Goal: Navigation & Orientation: Understand site structure

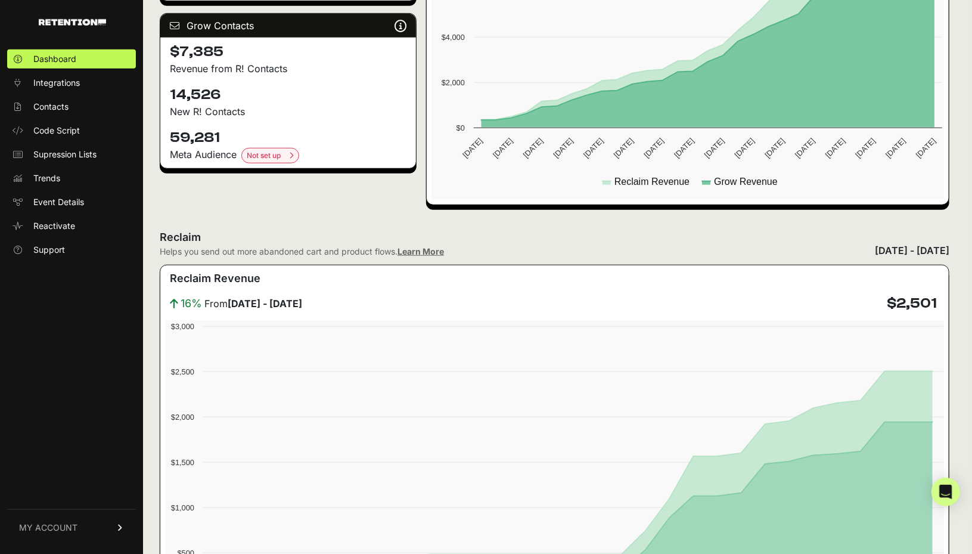
scroll to position [536, 0]
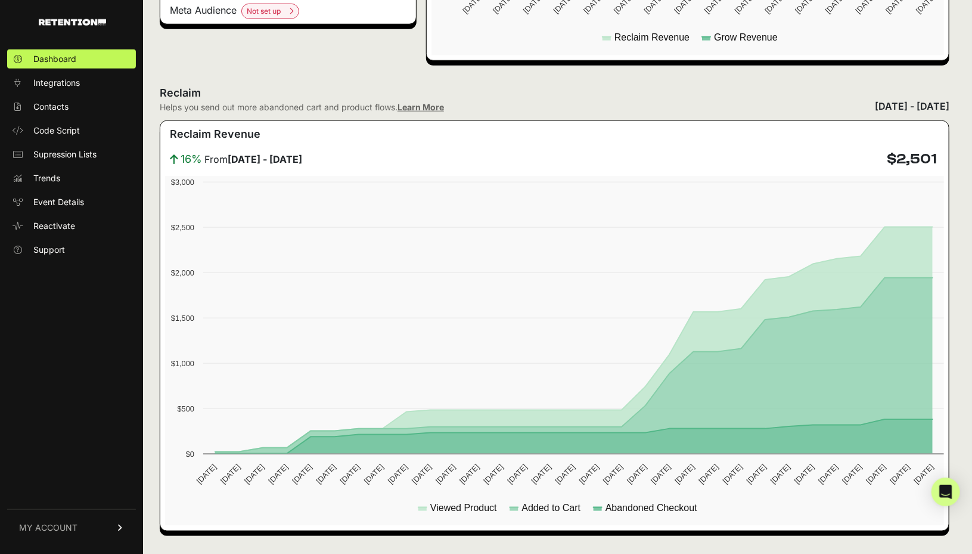
click at [71, 202] on span "Event Details" at bounding box center [58, 202] width 51 height 12
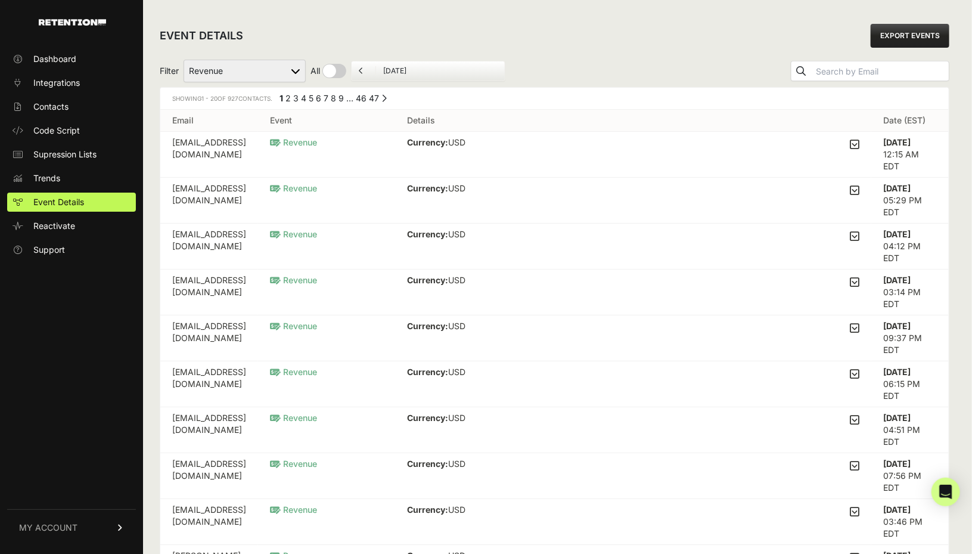
click at [53, 107] on span "Contacts" at bounding box center [50, 107] width 35 height 12
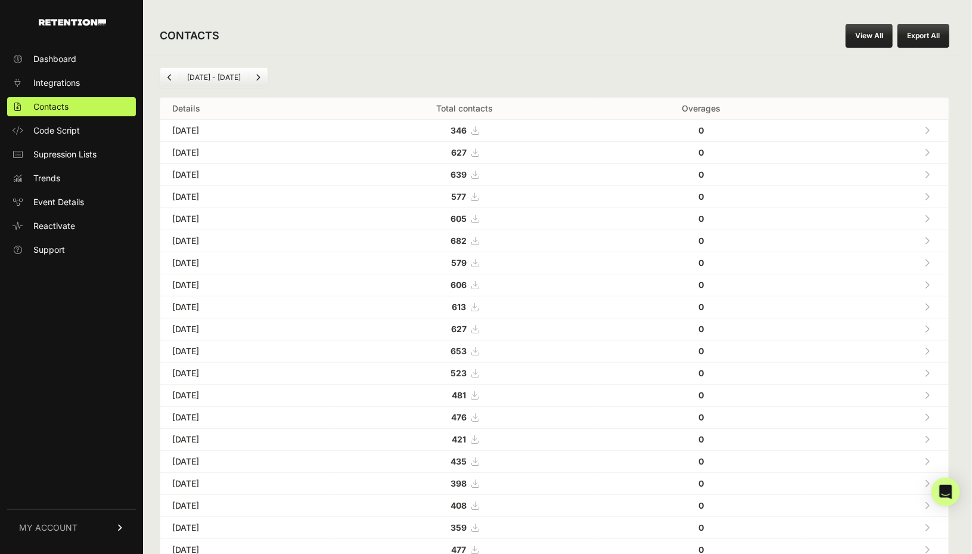
click at [63, 129] on span "Code Script" at bounding box center [56, 131] width 46 height 12
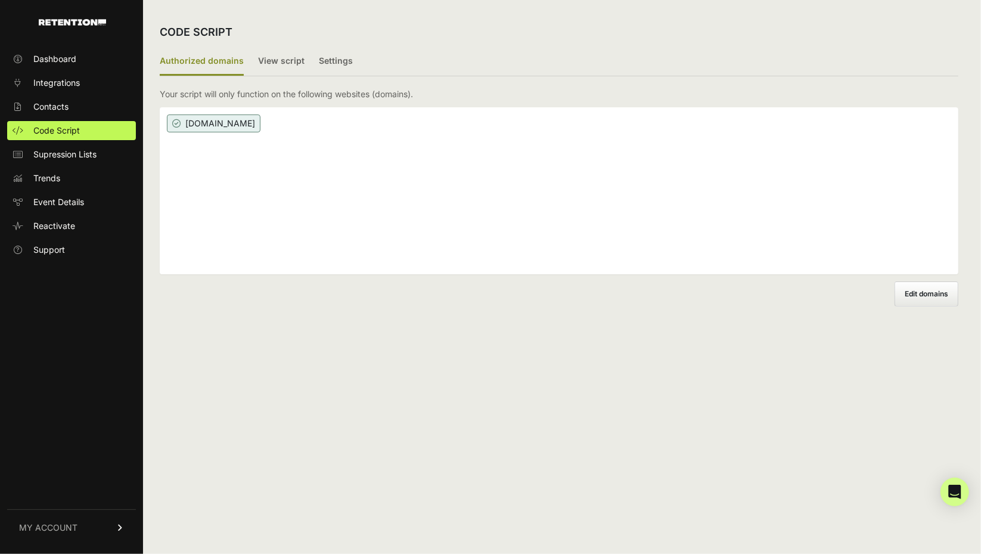
click at [268, 64] on label "View script" at bounding box center [281, 62] width 46 height 28
click at [0, 0] on input "View script" at bounding box center [0, 0] width 0 height 0
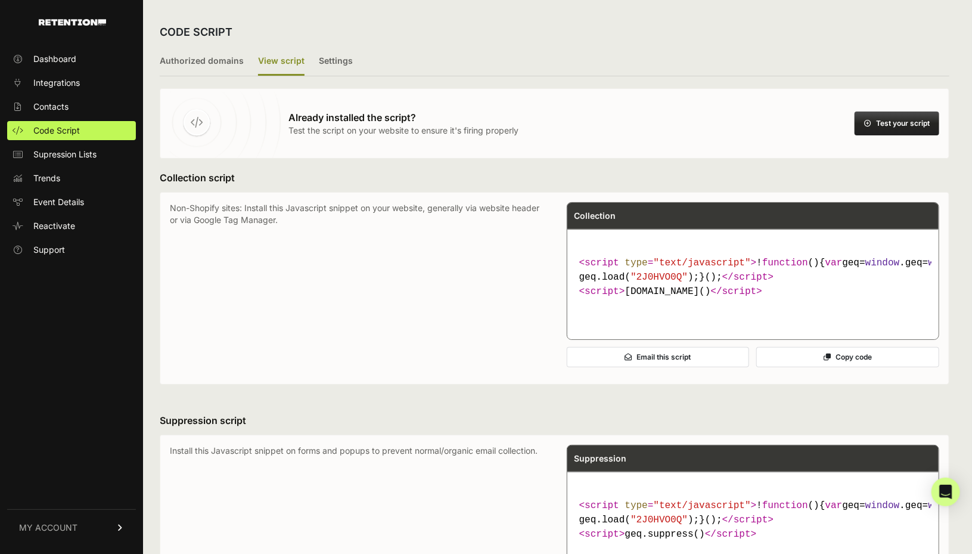
click at [313, 65] on ul "Authorized domains View script Settings" at bounding box center [554, 62] width 789 height 29
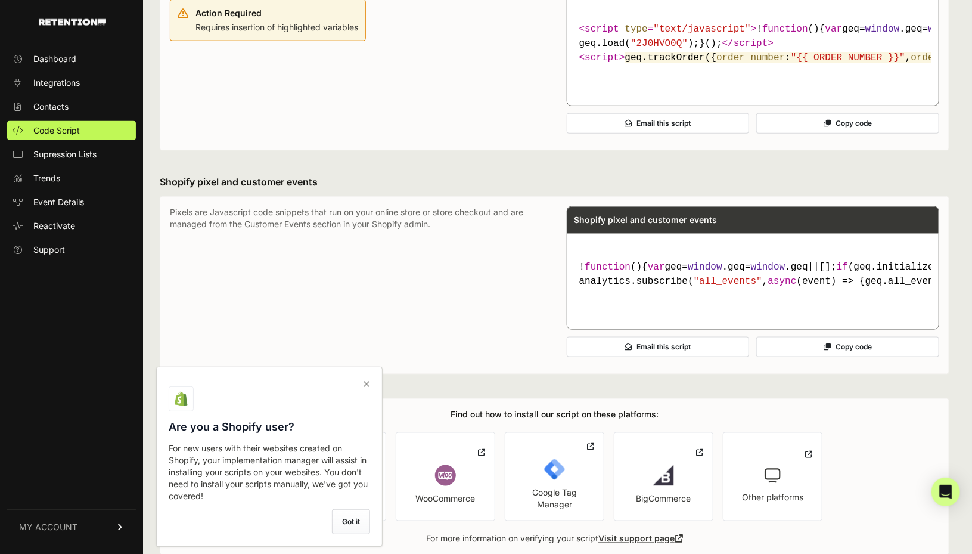
scroll to position [775, 0]
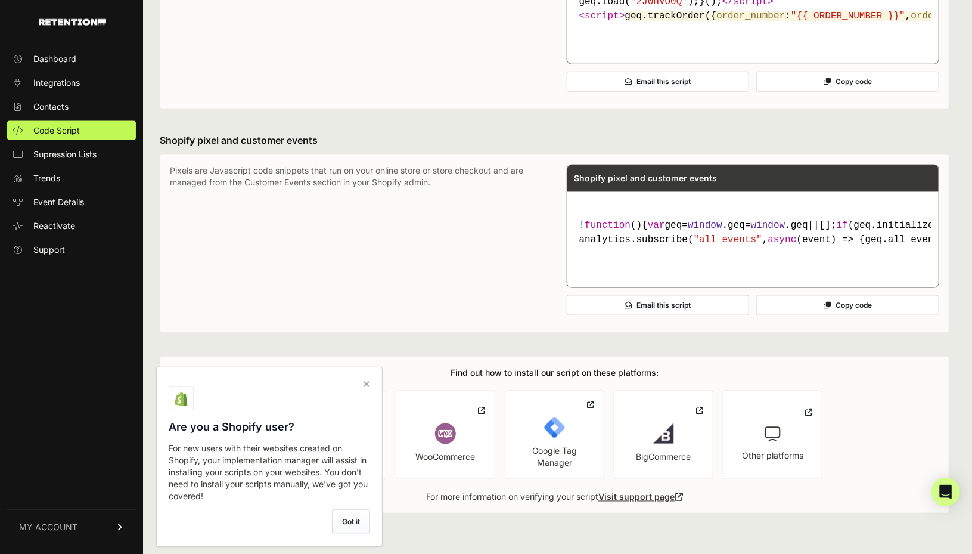
click at [365, 387] on icon at bounding box center [366, 383] width 17 height 19
click at [0, 0] on input "checkbox" at bounding box center [0, 0] width 0 height 0
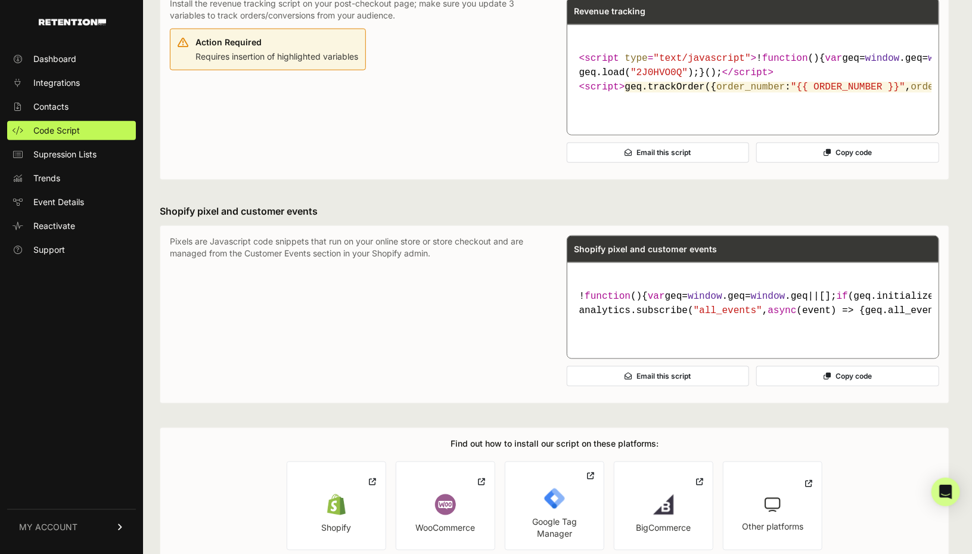
scroll to position [570, 0]
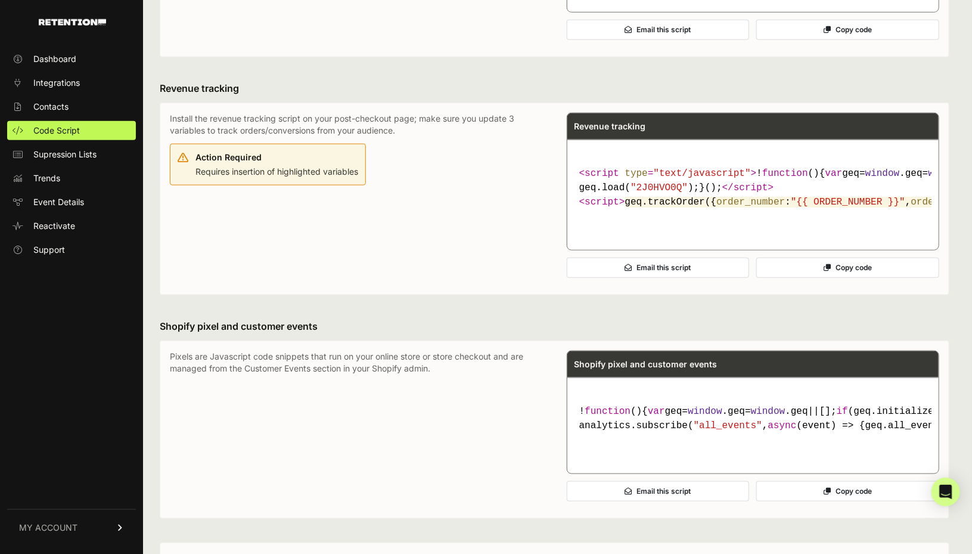
click at [62, 160] on link "Supression Lists" at bounding box center [71, 154] width 129 height 19
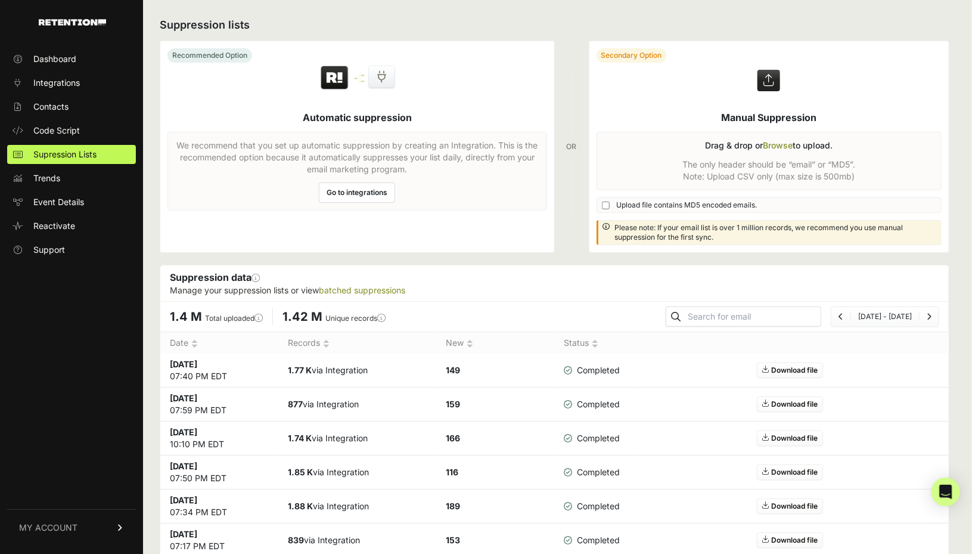
click at [51, 76] on link "Integrations" at bounding box center [71, 82] width 129 height 19
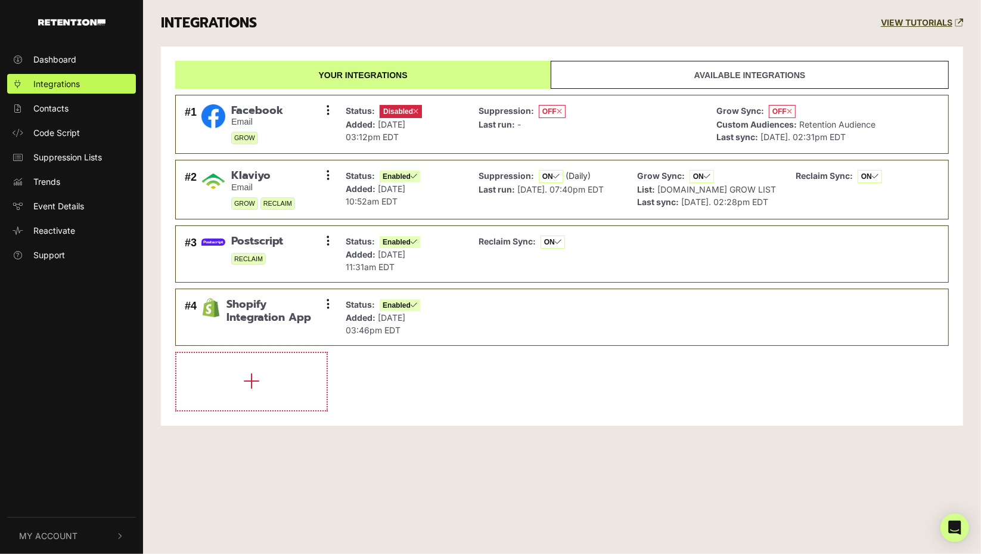
click at [334, 312] on button at bounding box center [328, 304] width 18 height 18
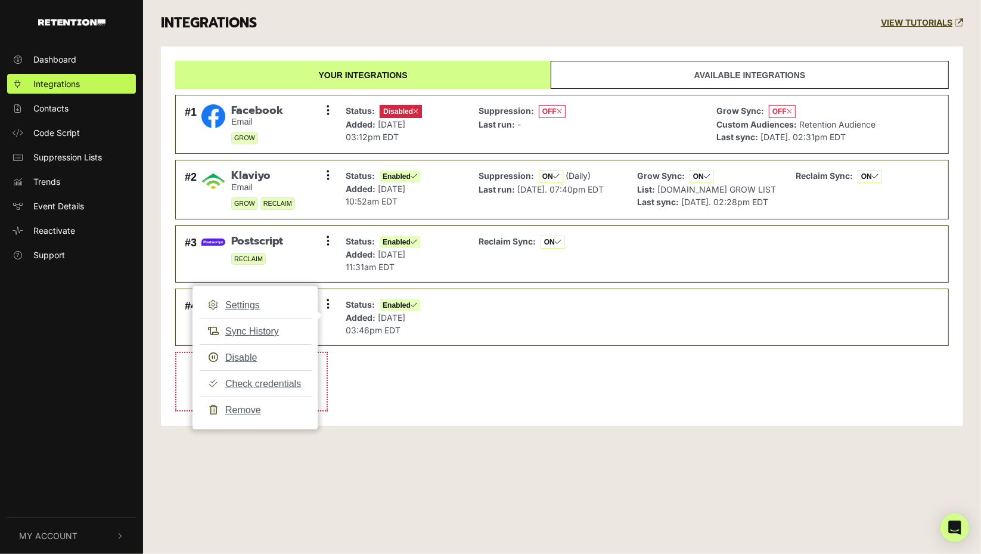
click at [329, 309] on button at bounding box center [328, 304] width 18 height 18
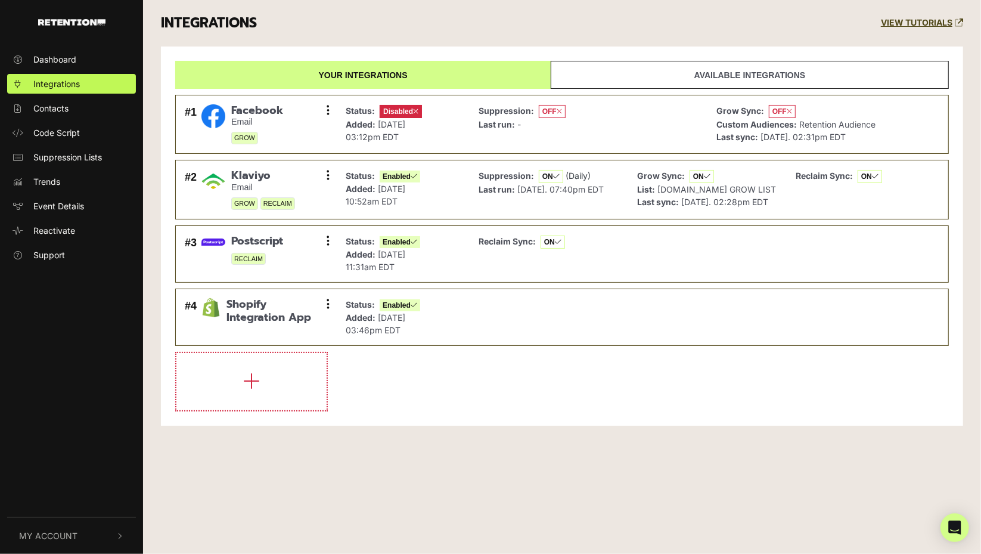
click at [82, 111] on link "Contacts" at bounding box center [71, 108] width 129 height 20
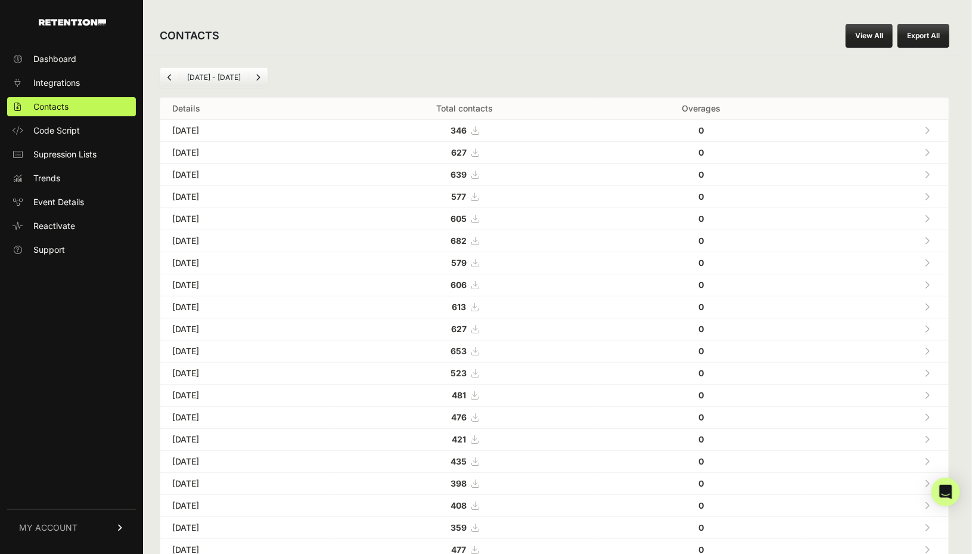
click at [61, 181] on link "Trends" at bounding box center [71, 178] width 129 height 19
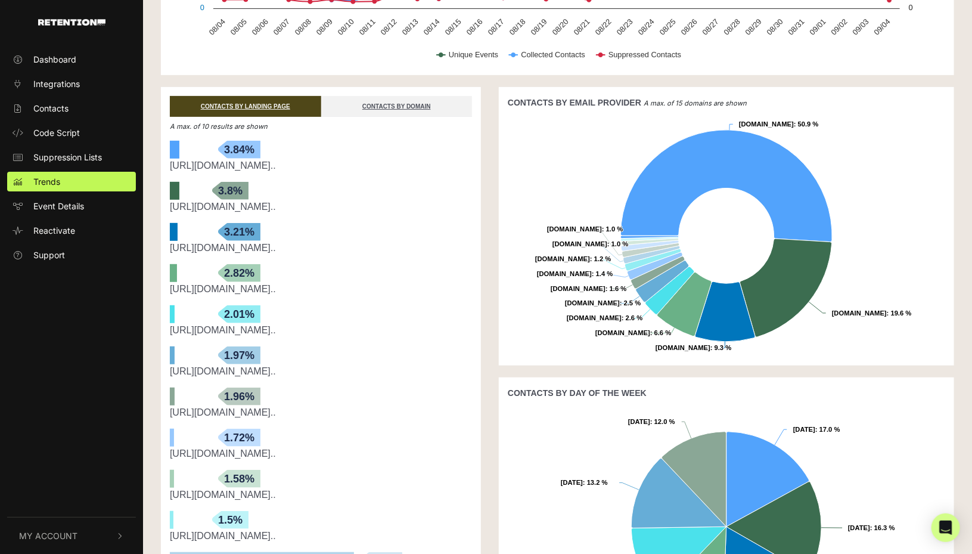
scroll to position [182, 0]
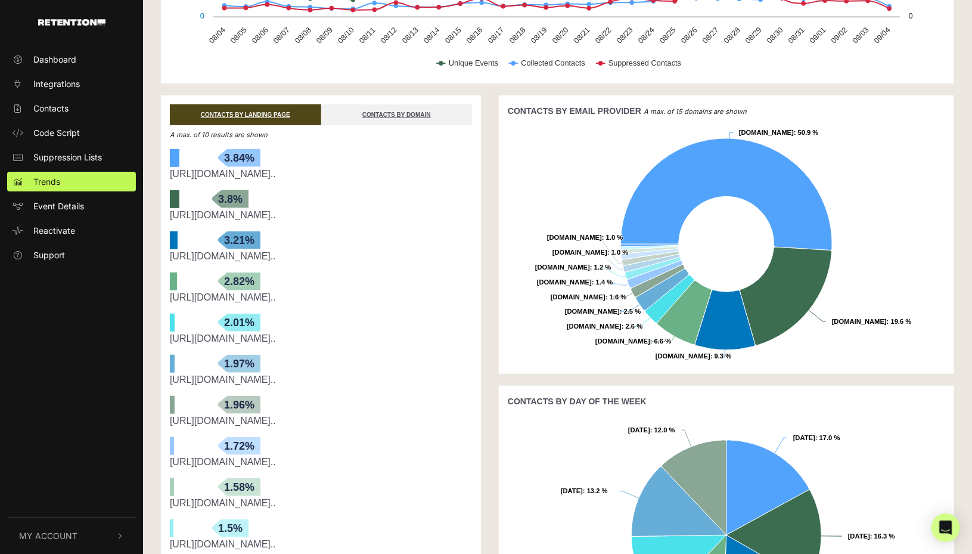
click at [48, 383] on div "Dashboard Integrations Contacts Code Script Suppression Lists Trends Event Deta…" at bounding box center [71, 277] width 143 height 479
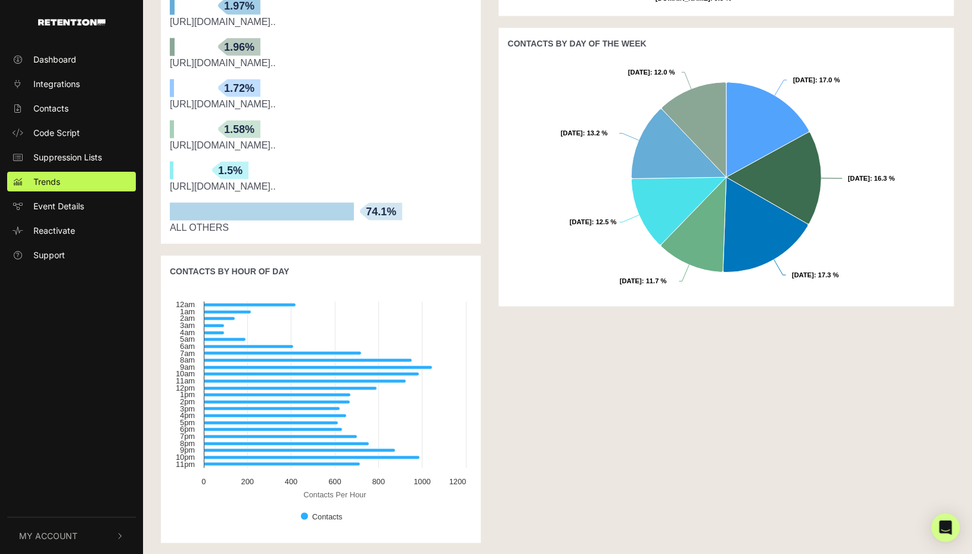
click at [217, 209] on div "bars-arrow 74.1%" at bounding box center [262, 212] width 184 height 18
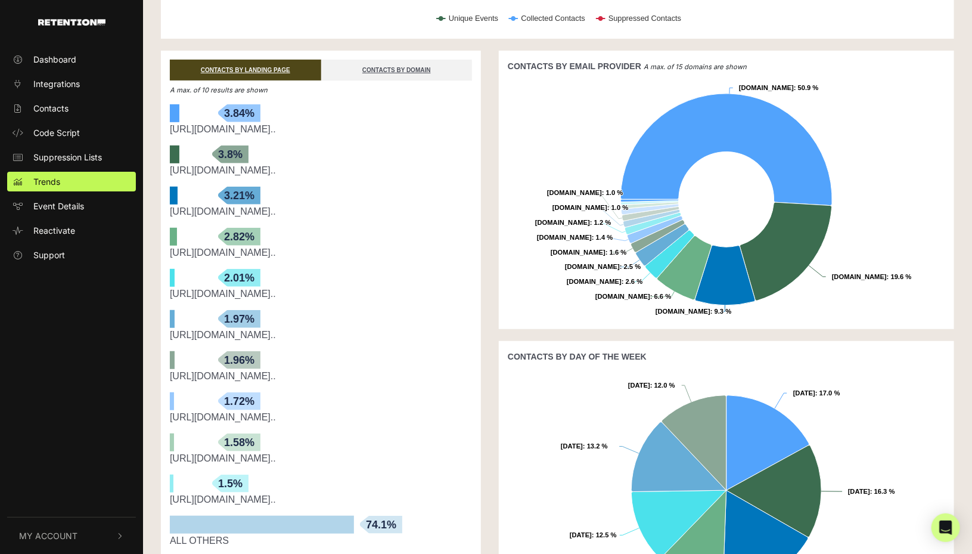
scroll to position [0, 0]
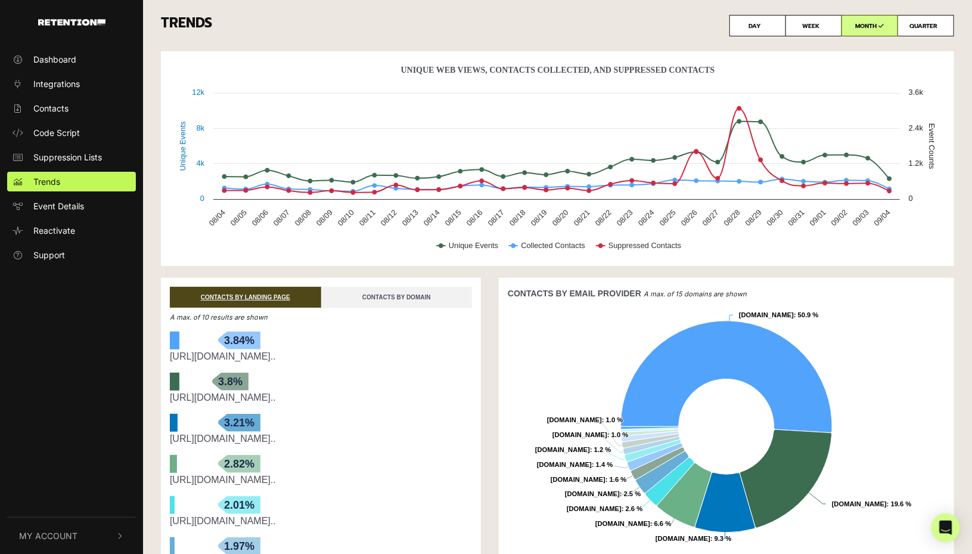
click at [450, 298] on link "CONTACTS BY DOMAIN" at bounding box center [396, 297] width 151 height 21
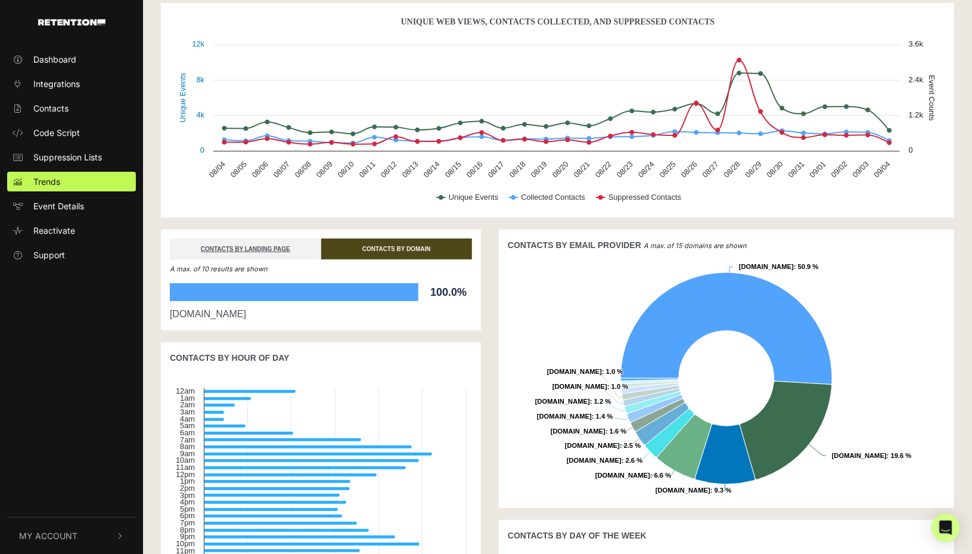
scroll to position [60, 0]
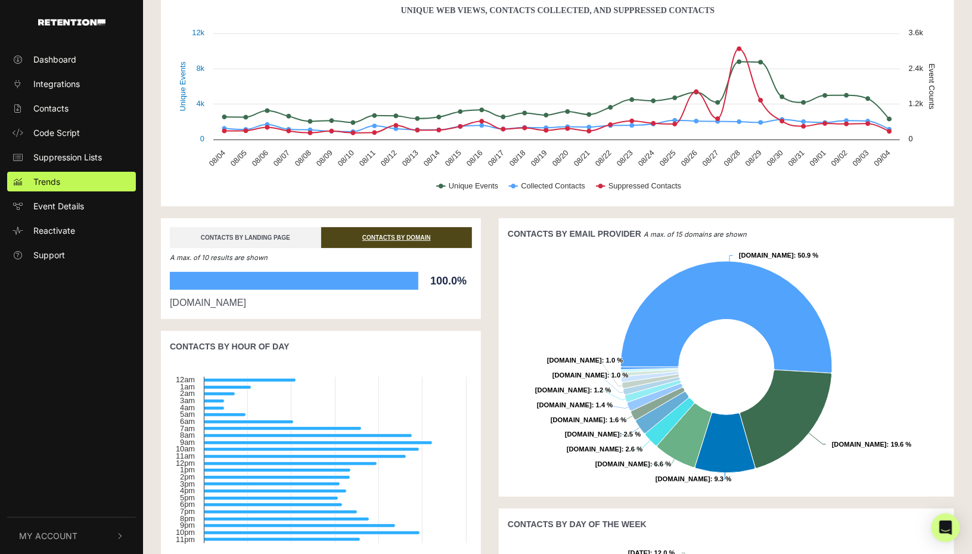
click at [310, 241] on link "CONTACTS BY LANDING PAGE" at bounding box center [245, 237] width 151 height 21
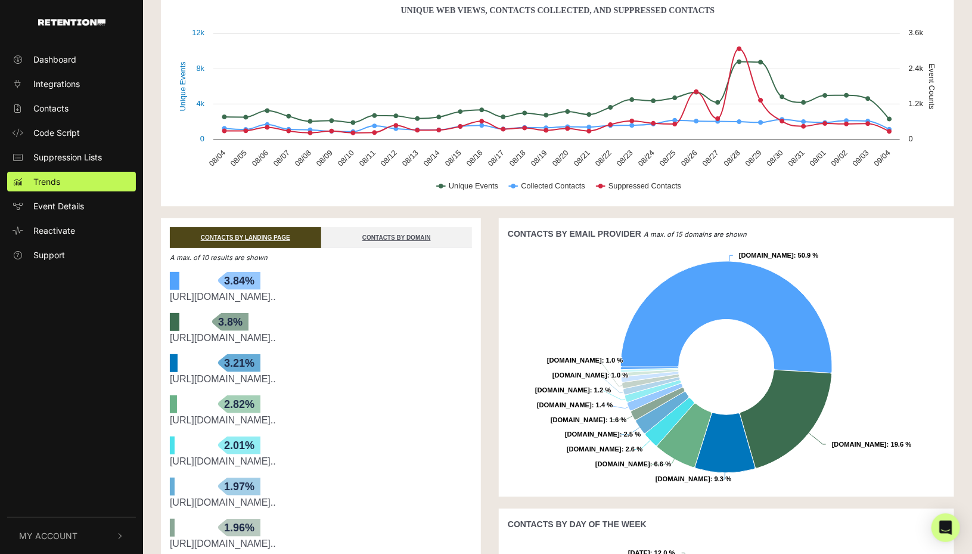
click at [58, 203] on span "Event Details" at bounding box center [58, 206] width 51 height 13
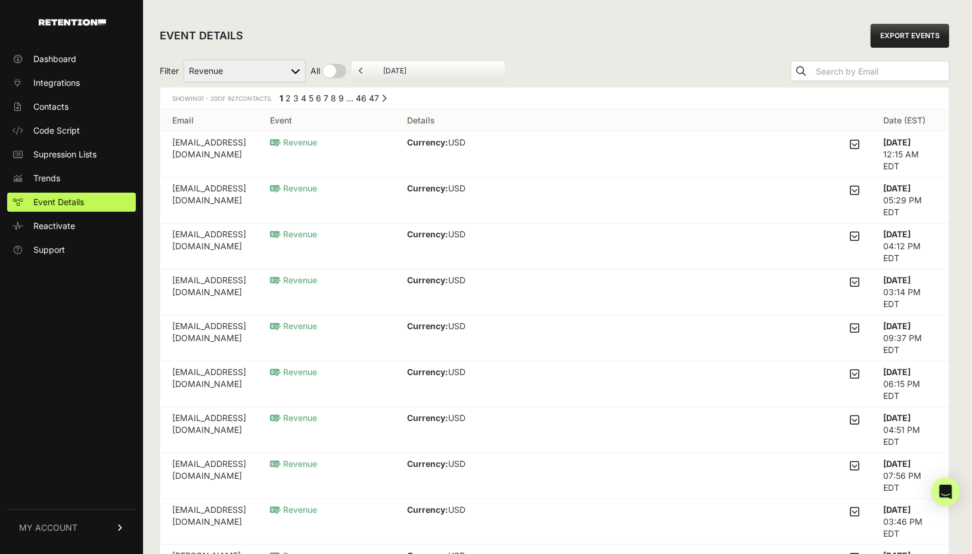
click at [402, 74] on input "September 4, 2025" at bounding box center [440, 71] width 114 height 10
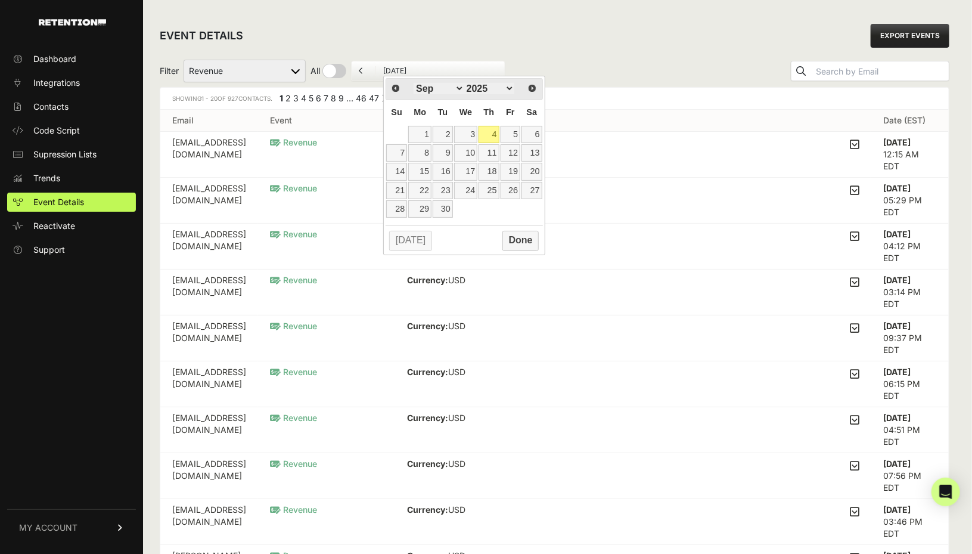
click at [400, 73] on input "September 4, 2025" at bounding box center [440, 71] width 114 height 10
click at [270, 67] on select "Added to Cart Reclaim Checkout Started Reclaim Revenue Viewed Product Reclaim" at bounding box center [245, 71] width 122 height 23
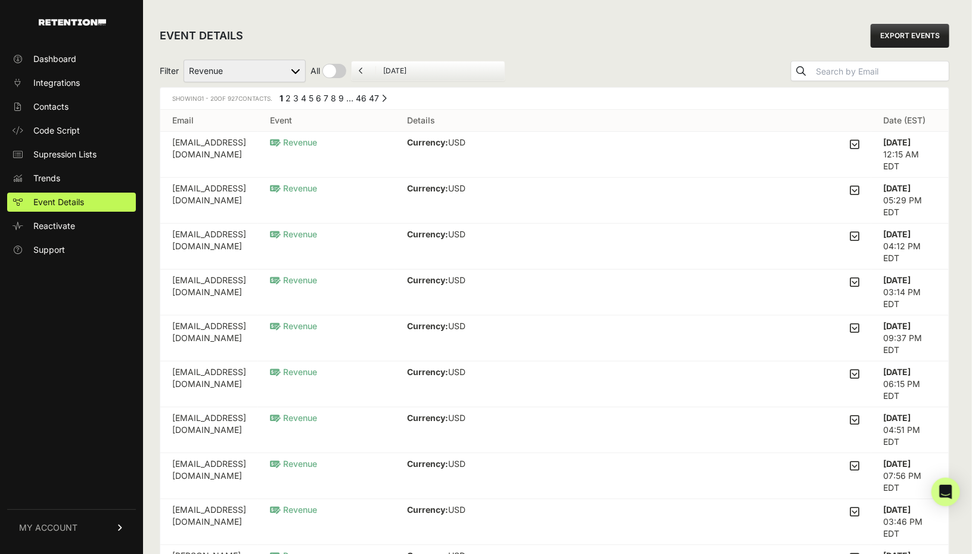
click at [275, 74] on select "Added to Cart Reclaim Checkout Started Reclaim Revenue Viewed Product Reclaim" at bounding box center [245, 71] width 122 height 23
click at [54, 113] on link "Contacts" at bounding box center [71, 106] width 129 height 19
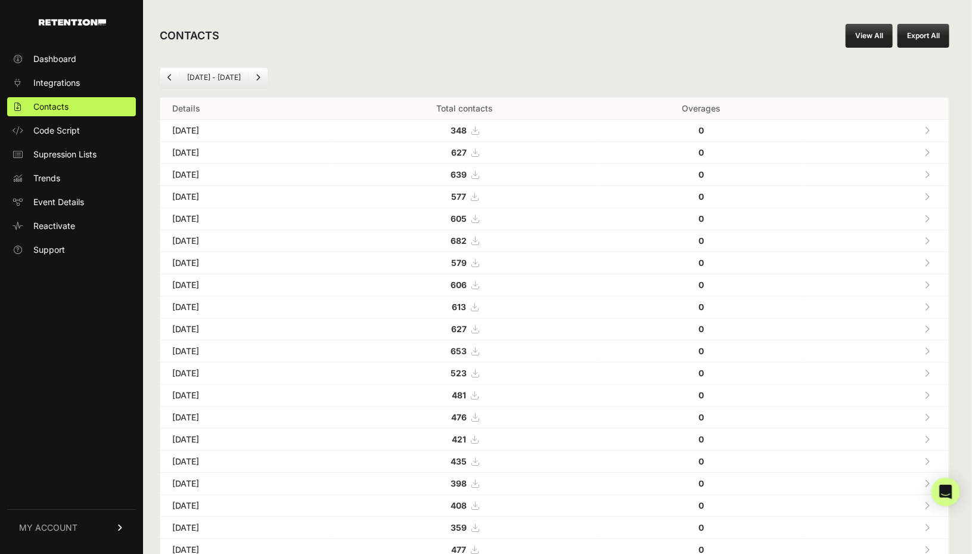
click at [73, 82] on span "Integrations" at bounding box center [56, 83] width 46 height 12
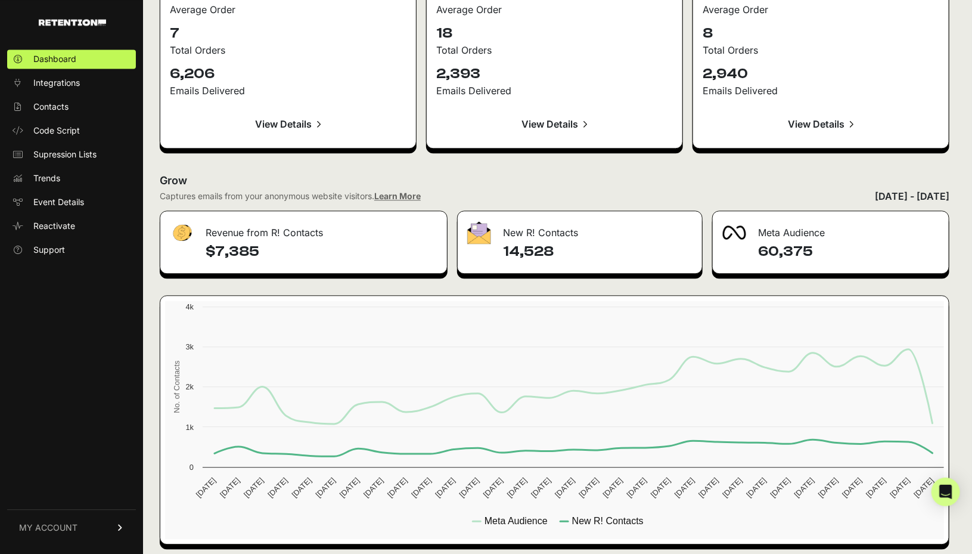
scroll to position [1299, 0]
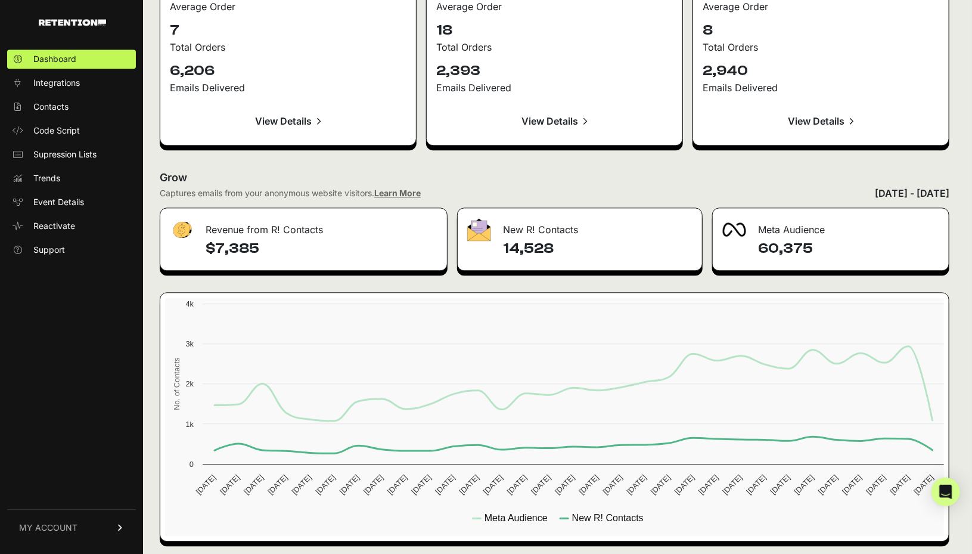
click at [61, 207] on span "Event Details" at bounding box center [58, 202] width 51 height 12
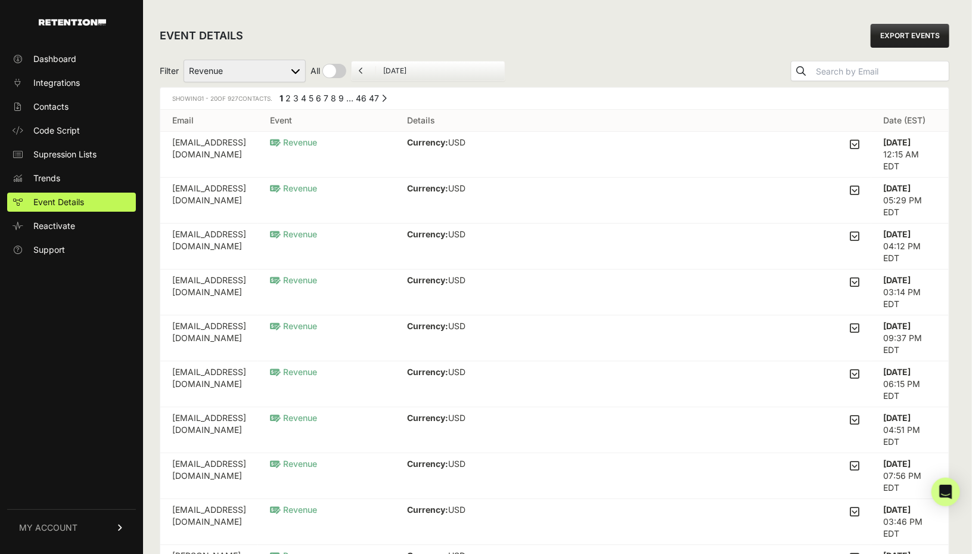
click at [71, 175] on link "Trends" at bounding box center [71, 178] width 129 height 19
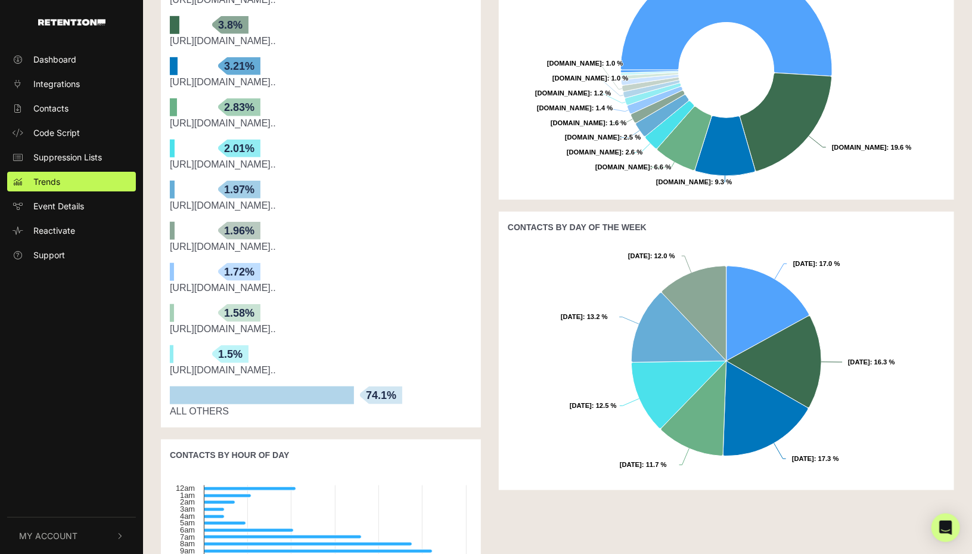
scroll to position [179, 0]
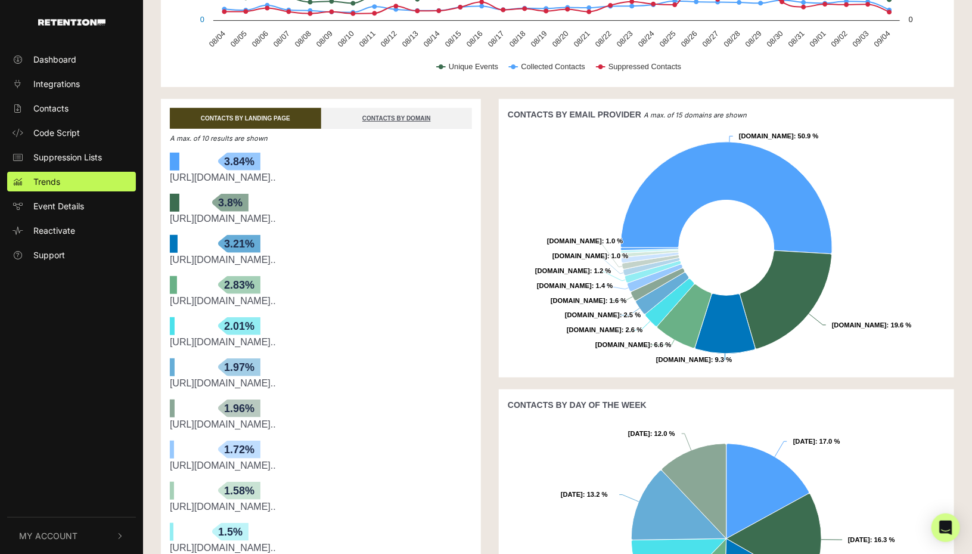
click at [220, 116] on link "CONTACTS BY LANDING PAGE" at bounding box center [245, 118] width 151 height 21
click at [222, 116] on link "CONTACTS BY LANDING PAGE" at bounding box center [245, 118] width 151 height 21
click at [208, 136] on em "A max. of 10 results are shown" at bounding box center [219, 138] width 98 height 8
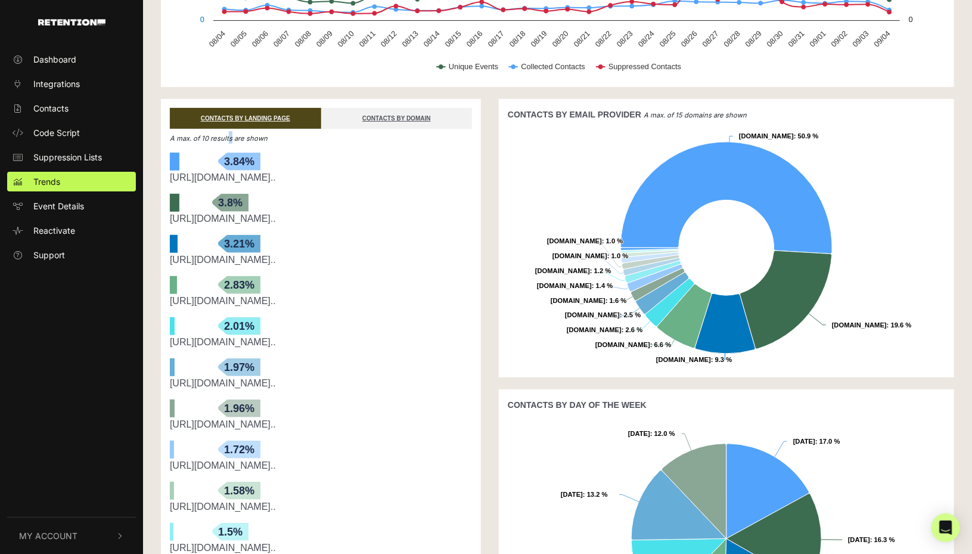
click at [208, 136] on em "A max. of 10 results are shown" at bounding box center [219, 138] width 98 height 8
click at [236, 141] on em "A max. of 10 results are shown" at bounding box center [219, 138] width 98 height 8
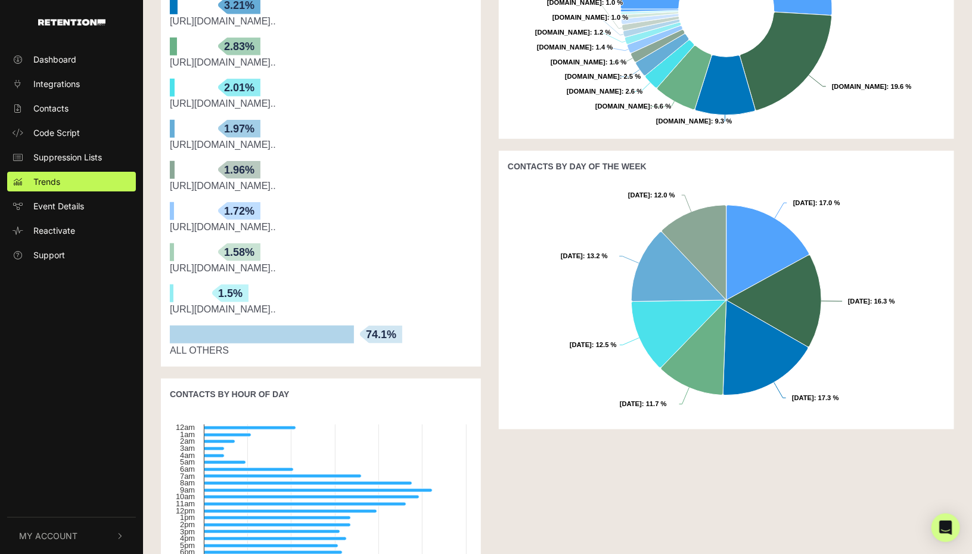
click at [310, 332] on div "bars-arrow 74.1%" at bounding box center [262, 334] width 184 height 18
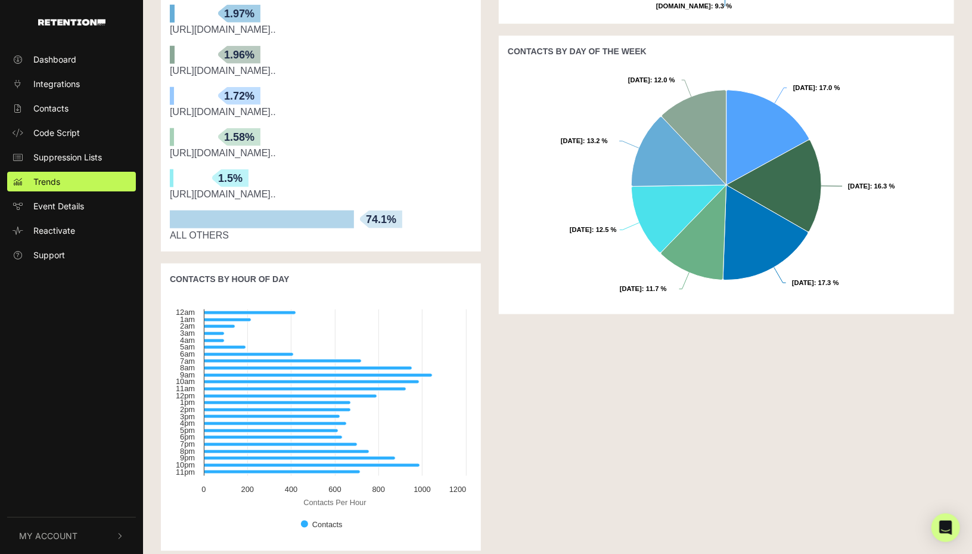
scroll to position [540, 0]
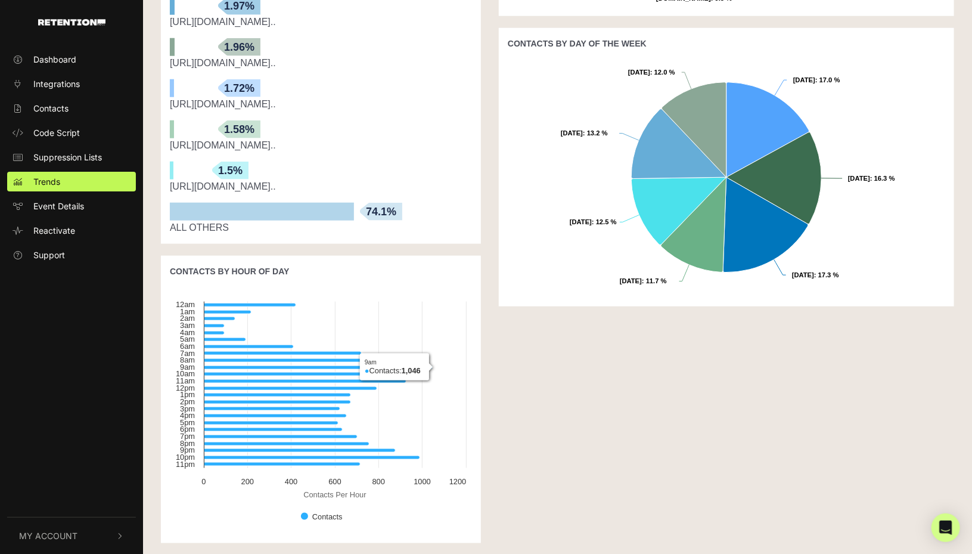
click at [108, 523] on button "My Account" at bounding box center [71, 535] width 129 height 36
click at [117, 374] on icon "button" at bounding box center [120, 373] width 7 height 8
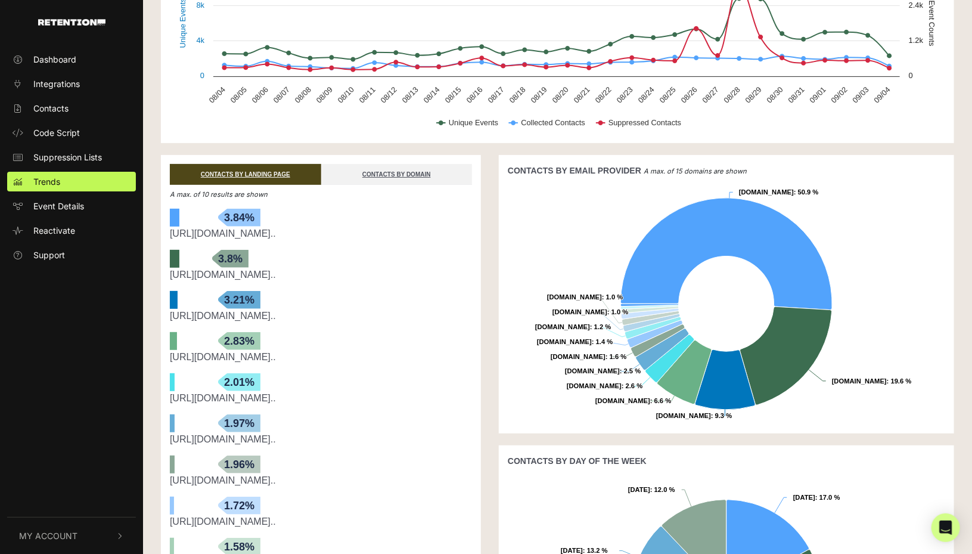
scroll to position [0, 0]
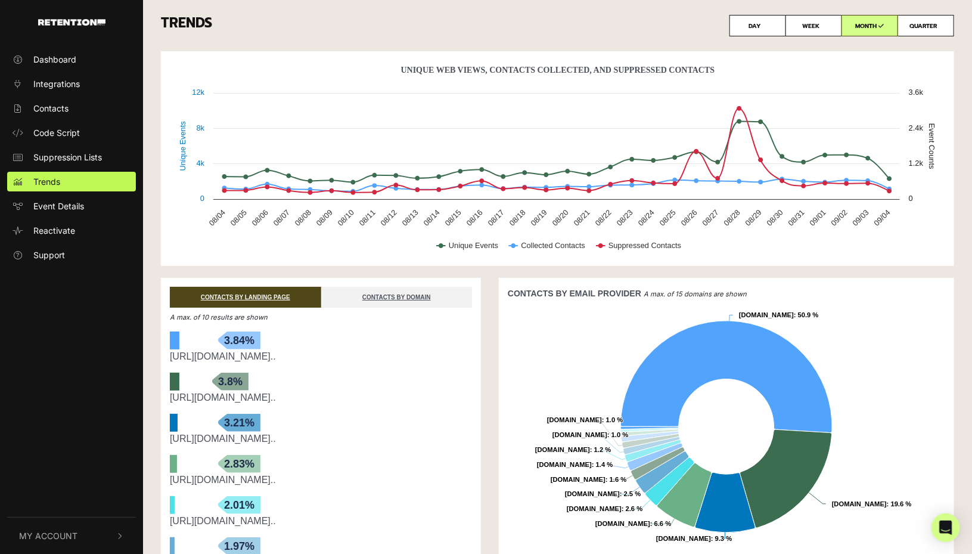
click at [918, 24] on label "QUARTER" at bounding box center [925, 25] width 57 height 21
radio input "true"
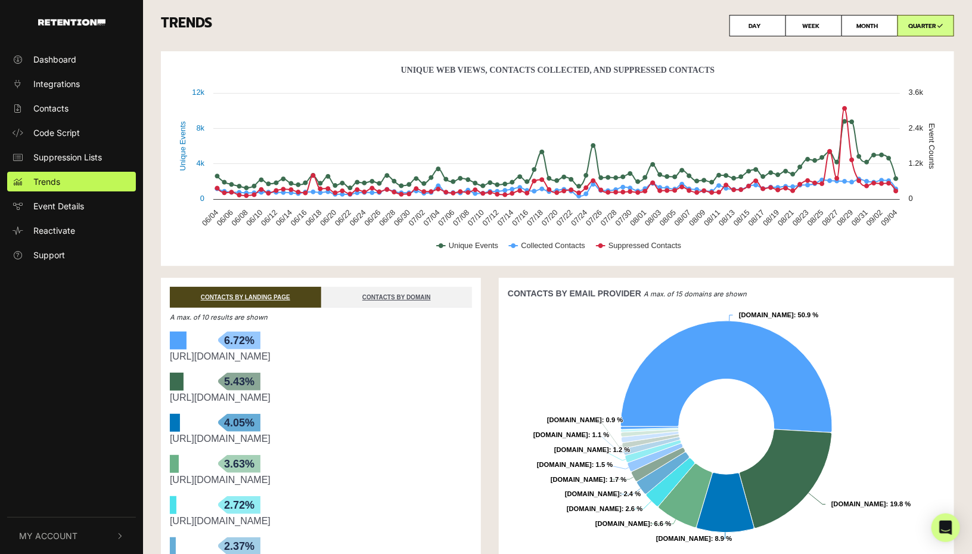
click at [71, 90] on link "Integrations" at bounding box center [71, 84] width 129 height 20
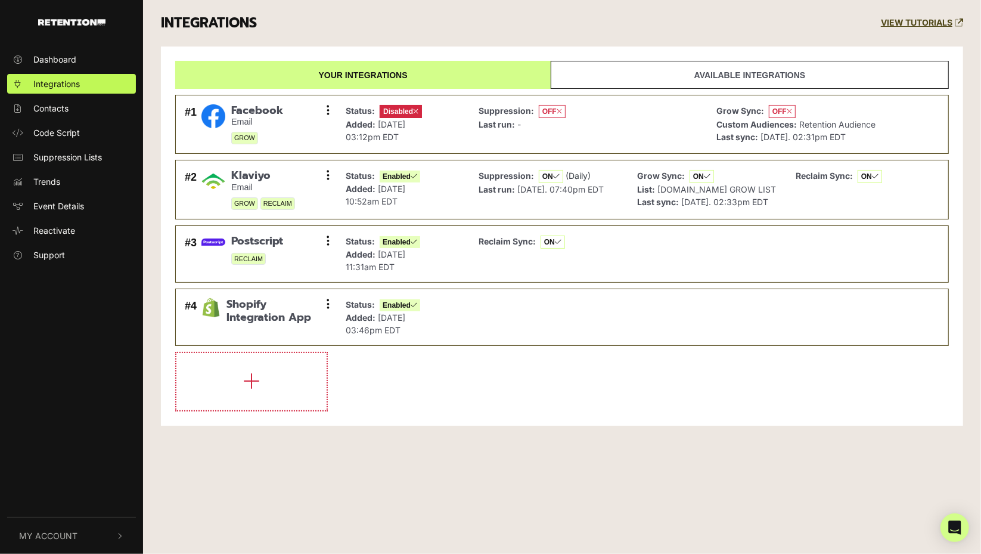
click at [749, 76] on link "Available integrations" at bounding box center [750, 75] width 398 height 28
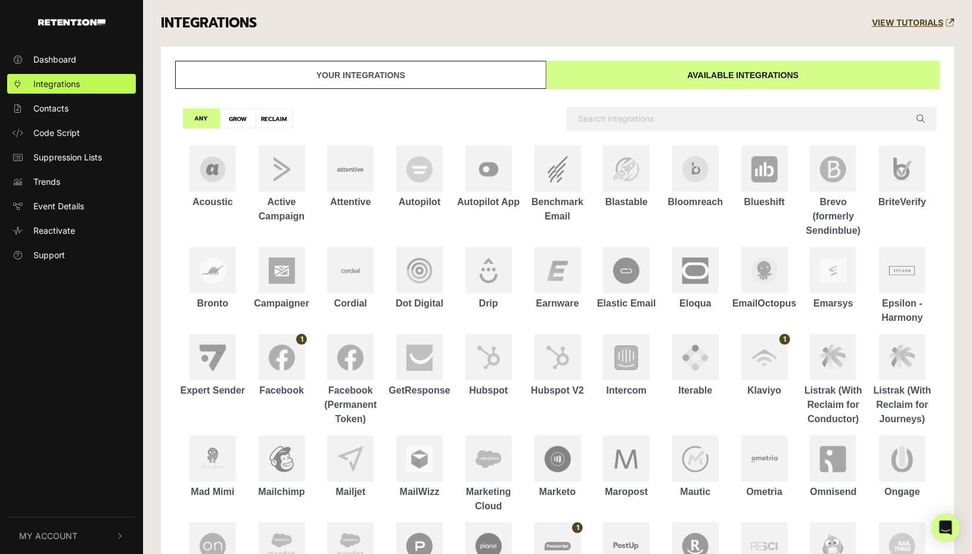
click at [431, 69] on link "Your integrations" at bounding box center [360, 75] width 371 height 28
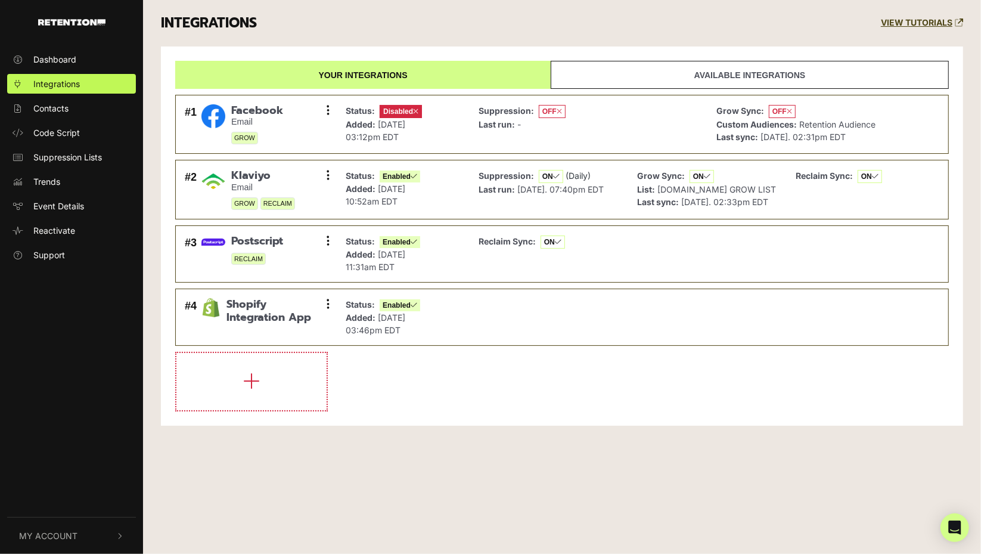
click at [107, 61] on link "Dashboard" at bounding box center [71, 59] width 129 height 20
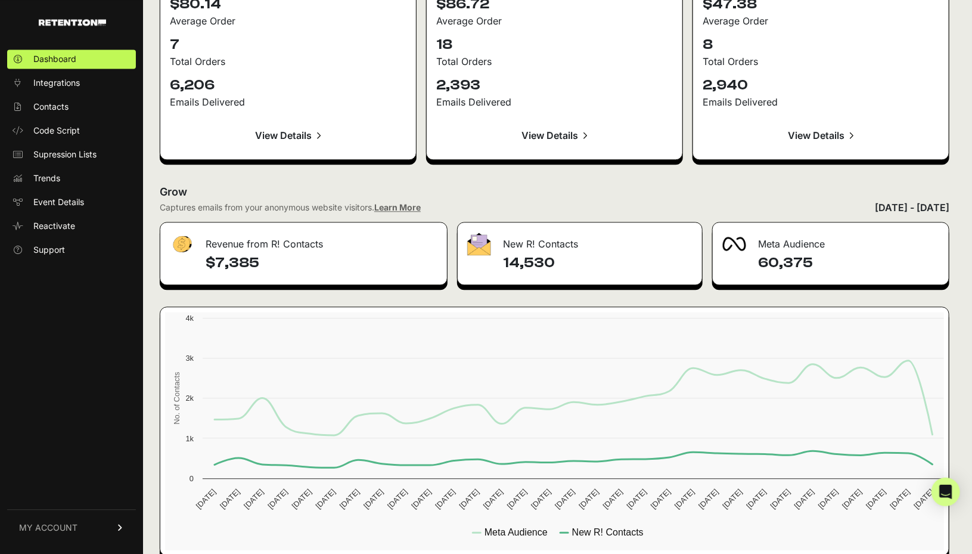
scroll to position [1299, 0]
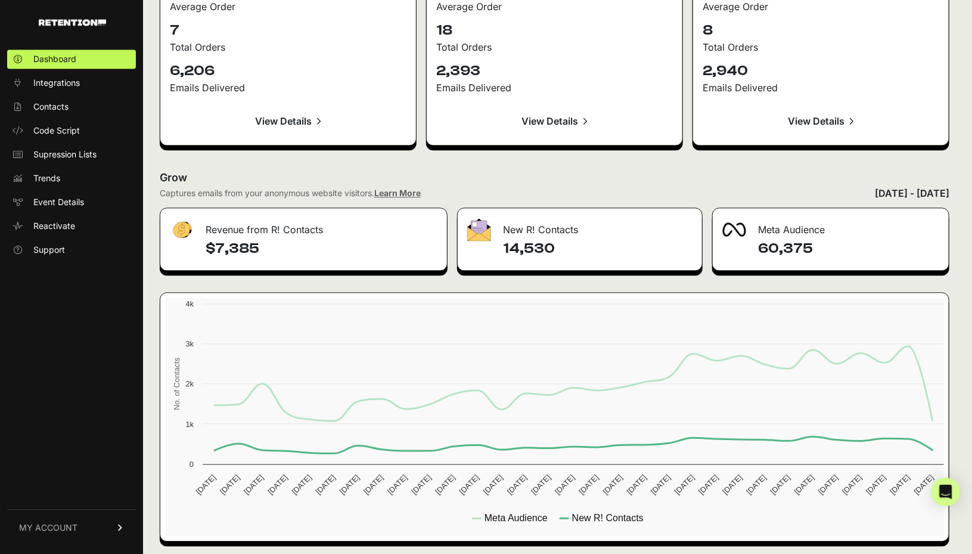
click at [521, 245] on h4 "14,530" at bounding box center [597, 248] width 189 height 19
click at [517, 244] on h4 "14,530" at bounding box center [597, 248] width 189 height 19
